Goal: Task Accomplishment & Management: Use online tool/utility

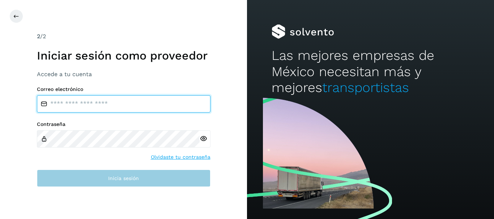
type input "**********"
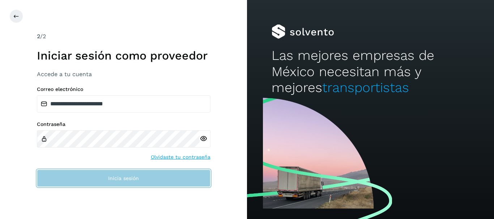
click at [128, 180] on span "Inicia sesión" at bounding box center [123, 178] width 31 height 5
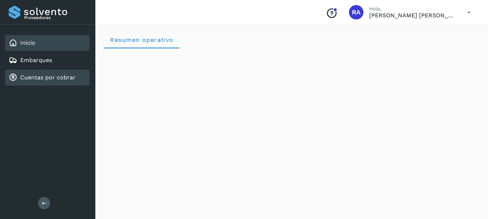
click at [54, 81] on div "Cuentas por cobrar" at bounding box center [42, 77] width 67 height 9
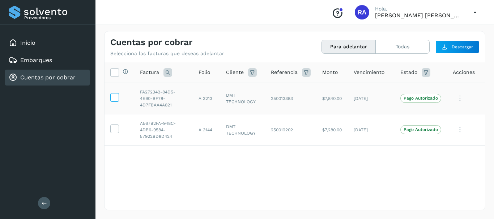
click at [113, 93] on icon at bounding box center [115, 97] width 8 height 8
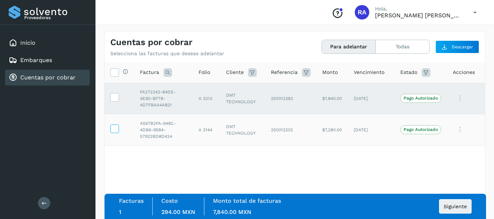
click at [114, 128] on icon at bounding box center [115, 129] width 8 height 8
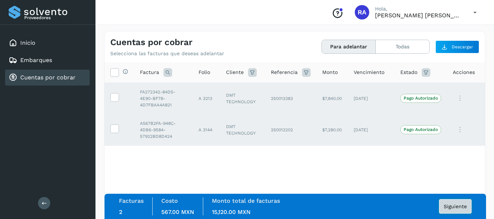
click at [463, 207] on span "Siguiente" at bounding box center [454, 206] width 23 height 5
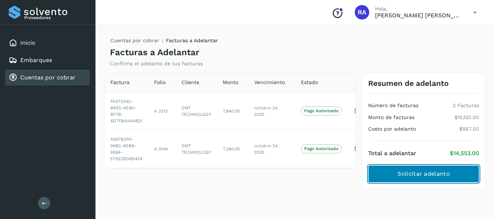
click at [424, 174] on span "Solicitar adelanto" at bounding box center [423, 174] width 52 height 8
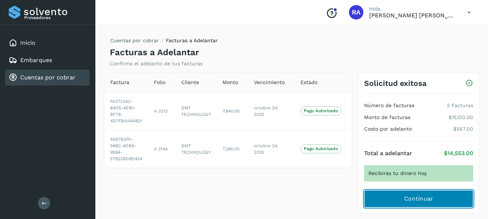
click at [434, 198] on button "Continuar" at bounding box center [418, 198] width 109 height 17
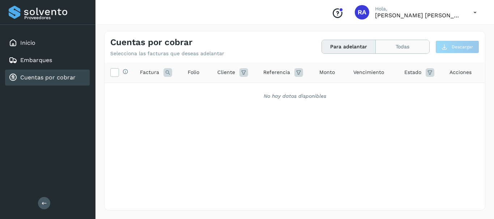
click at [405, 47] on button "Todas" at bounding box center [401, 46] width 53 height 13
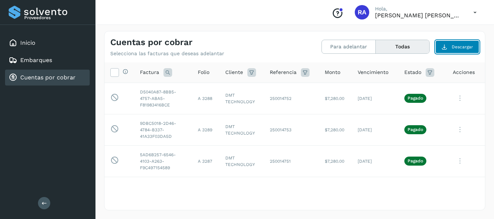
click at [461, 49] on span "Descargar" at bounding box center [461, 47] width 21 height 7
